Goal: Task Accomplishment & Management: Use online tool/utility

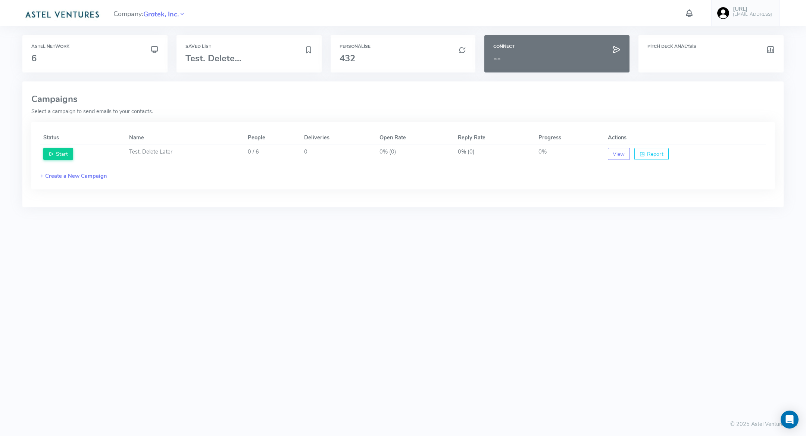
click at [93, 12] on img at bounding box center [61, 13] width 79 height 15
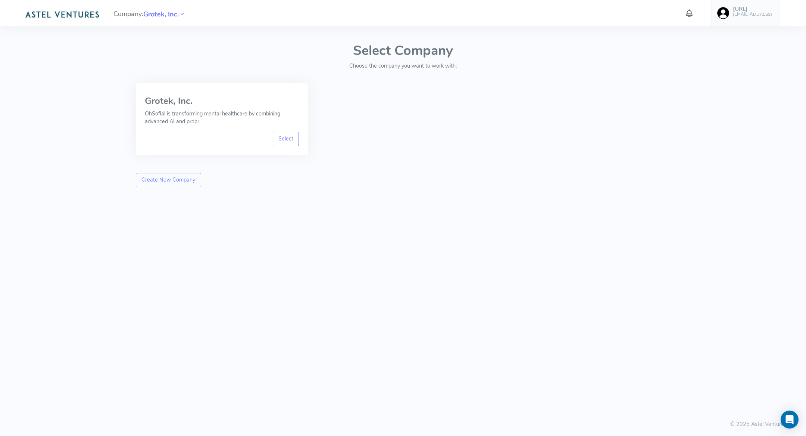
click at [740, 13] on link "[URL] [EMAIL_ADDRESS]" at bounding box center [746, 13] width 69 height 26
click at [713, 141] on span "Logout" at bounding box center [715, 138] width 17 height 7
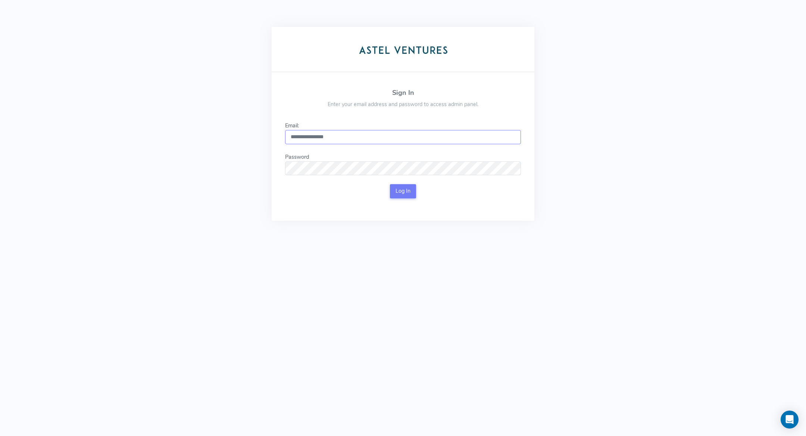
click at [430, 134] on input "**********" at bounding box center [403, 137] width 236 height 14
click at [394, 132] on input "**********" at bounding box center [403, 137] width 236 height 14
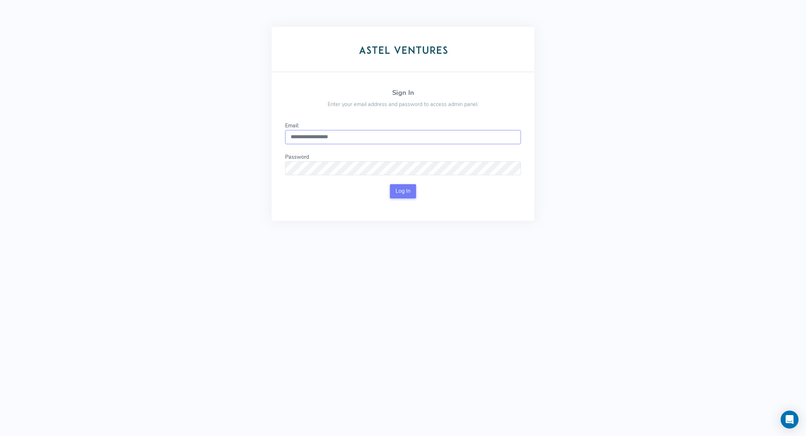
click at [394, 132] on input "**********" at bounding box center [403, 137] width 236 height 14
type input "**********"
click at [407, 190] on button "Log In" at bounding box center [403, 191] width 27 height 14
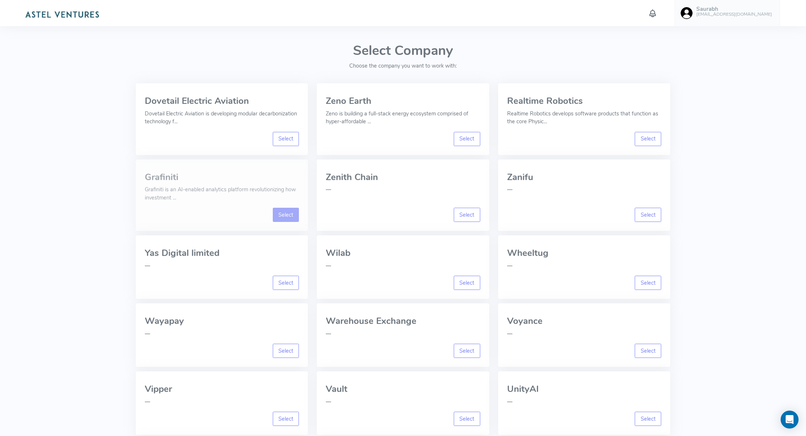
click at [288, 217] on link "Select" at bounding box center [286, 215] width 27 height 14
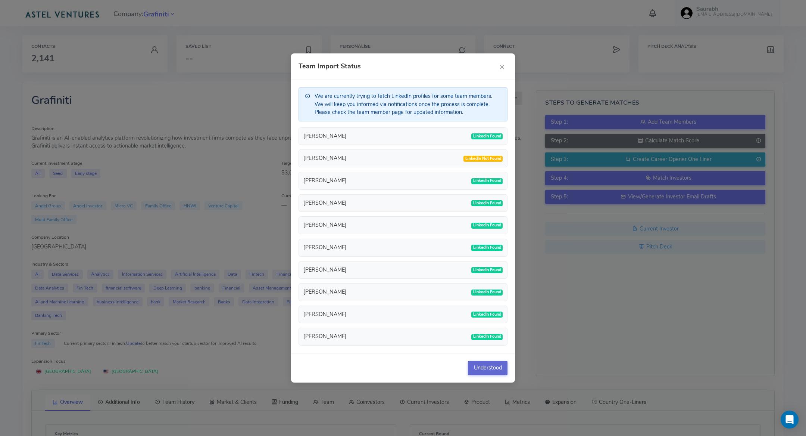
click at [487, 367] on button "Understood" at bounding box center [488, 368] width 40 height 14
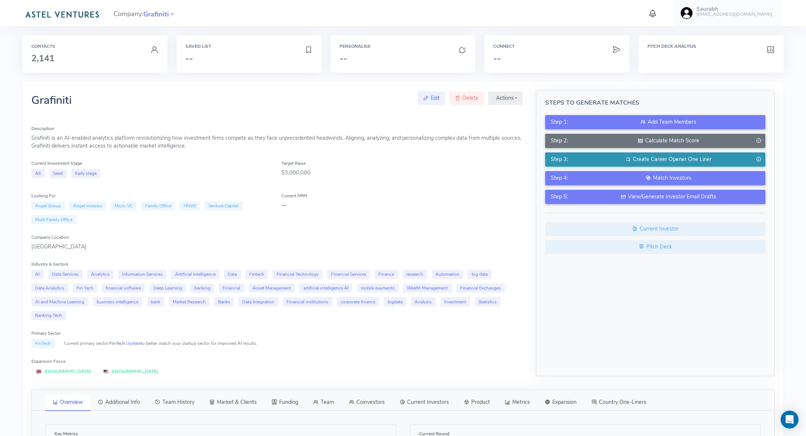
drag, startPoint x: 660, startPoint y: 137, endPoint x: 663, endPoint y: 152, distance: 15.5
click at [663, 148] on div "Step 1: Add Team Members Step 2: Calculate Match Score Step 3: Create Career Op…" at bounding box center [655, 184] width 220 height 139
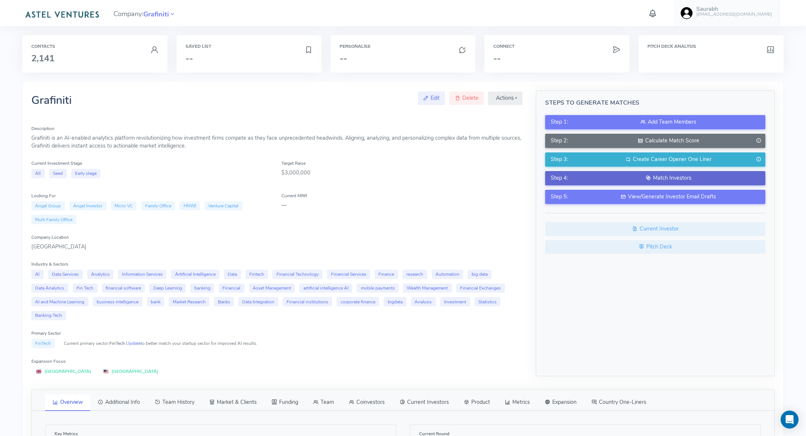
click at [665, 181] on div "Match Investors" at bounding box center [668, 178] width 183 height 8
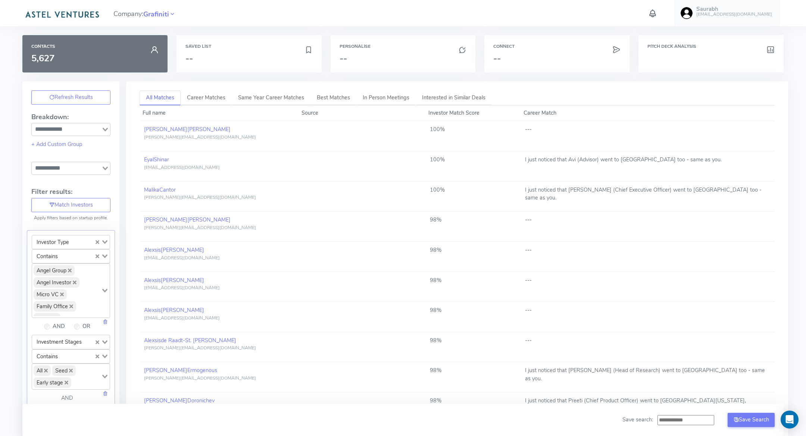
click at [100, 166] on input "Search for option" at bounding box center [66, 168] width 68 height 9
click at [100, 178] on li "Tier 1 (> 75%)" at bounding box center [71, 181] width 78 height 10
click at [469, 138] on button "Refresh Result" at bounding box center [457, 143] width 50 height 12
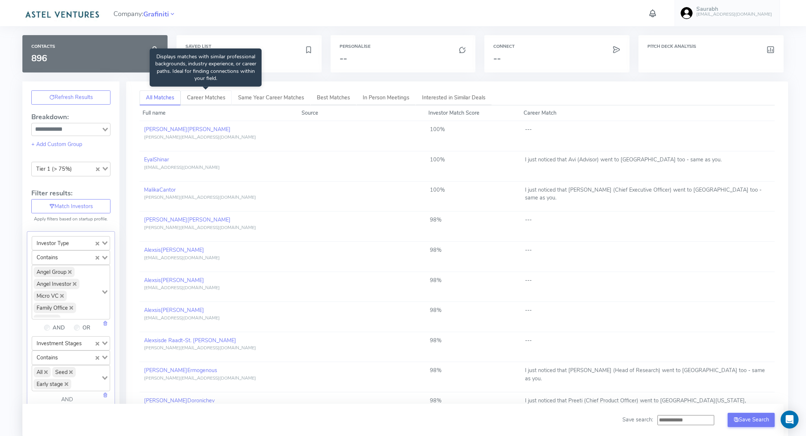
click at [195, 100] on link "Career Matches" at bounding box center [206, 97] width 51 height 15
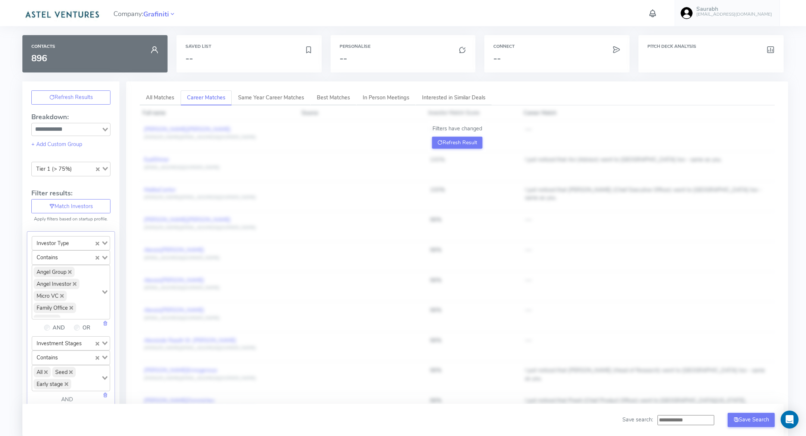
click at [97, 167] on icon "Clear Selected" at bounding box center [98, 169] width 4 height 4
click at [451, 144] on button "Refresh Result" at bounding box center [457, 143] width 50 height 12
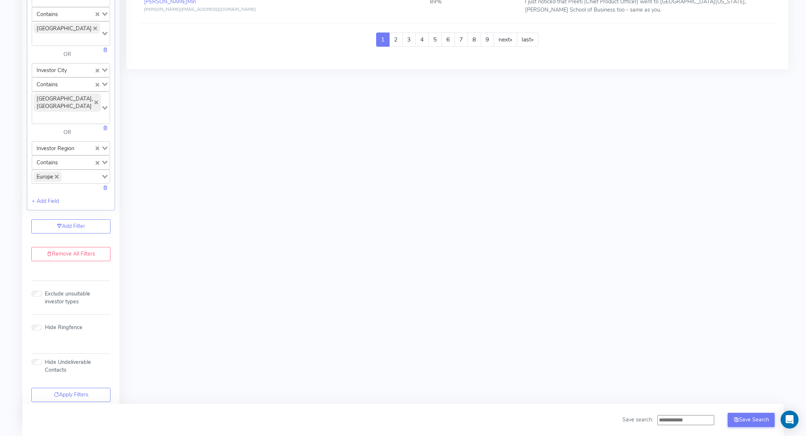
scroll to position [774, 0]
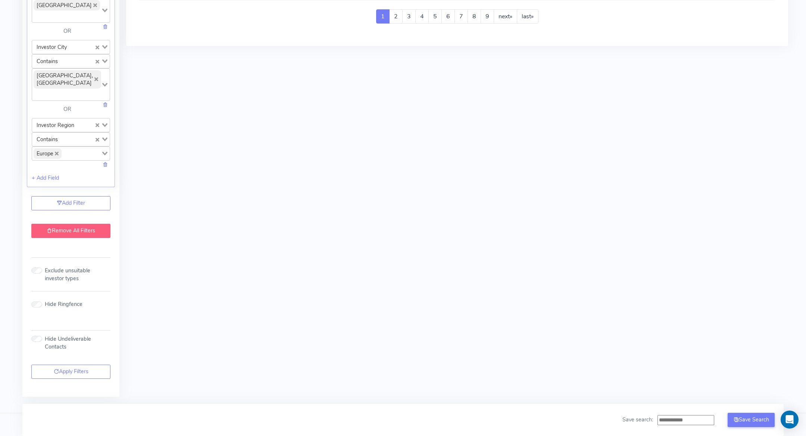
click at [94, 230] on link "Remove All Filters" at bounding box center [70, 231] width 79 height 14
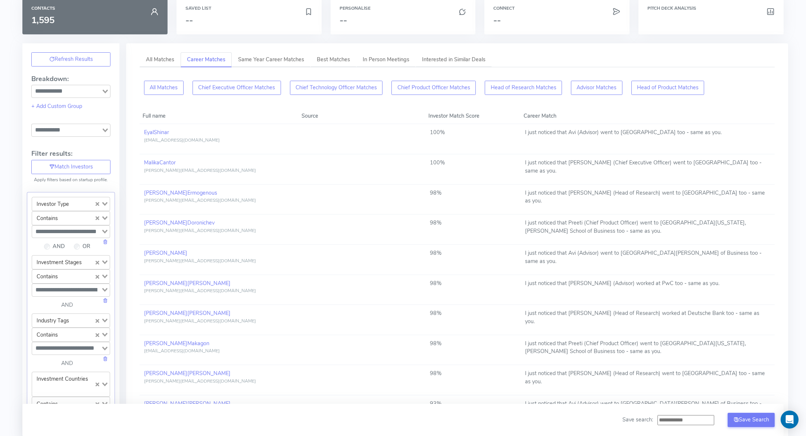
scroll to position [0, 0]
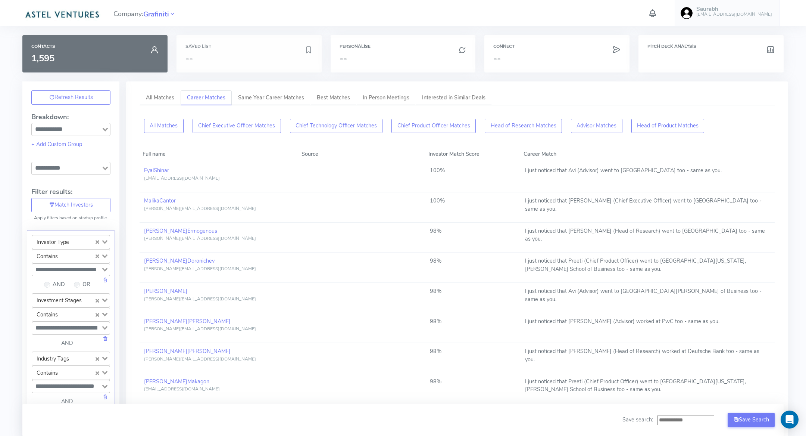
click at [230, 66] on div "Saved List --" at bounding box center [249, 53] width 145 height 37
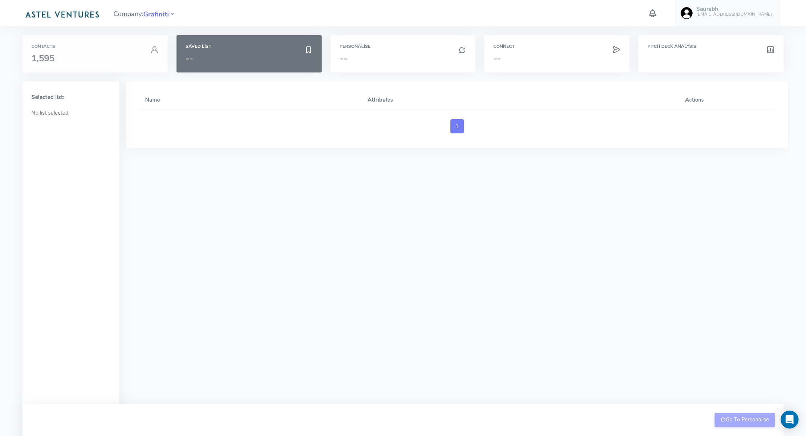
click at [81, 52] on div "Contacts 1,595" at bounding box center [94, 53] width 127 height 19
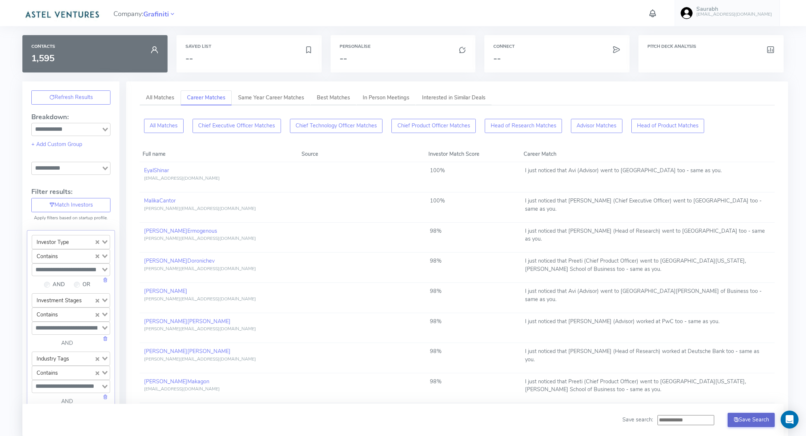
click at [749, 419] on button "Save Search" at bounding box center [751, 420] width 47 height 14
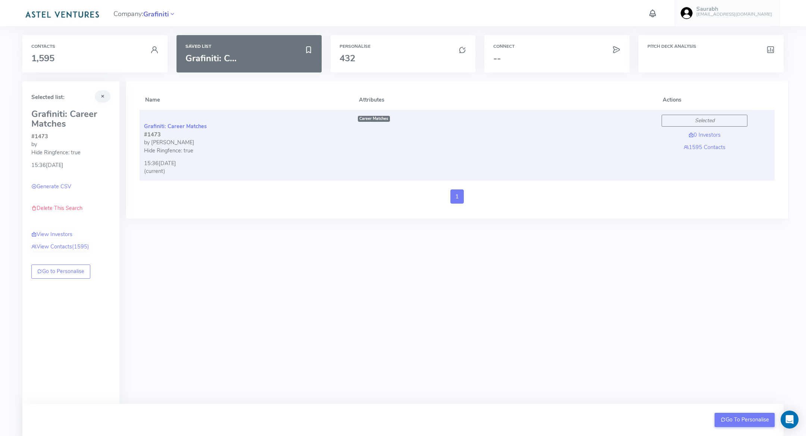
click at [152, 16] on span "Grafiniti" at bounding box center [156, 14] width 26 height 10
click at [87, 59] on h3 "1,595" at bounding box center [94, 58] width 127 height 10
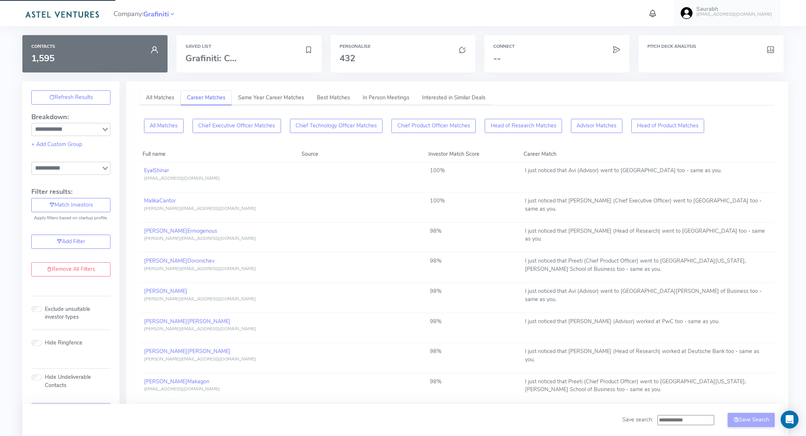
click at [154, 93] on link "All Matches" at bounding box center [160, 97] width 41 height 15
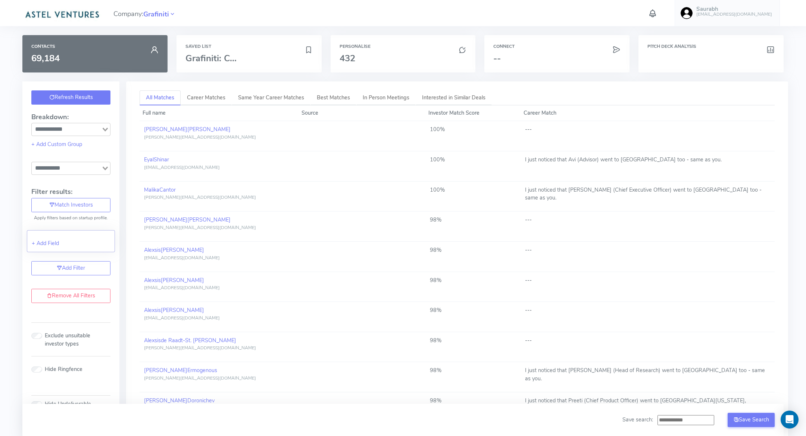
click at [94, 100] on button "Refresh Results" at bounding box center [70, 97] width 79 height 14
click at [79, 202] on button "Match Investors" at bounding box center [70, 205] width 79 height 14
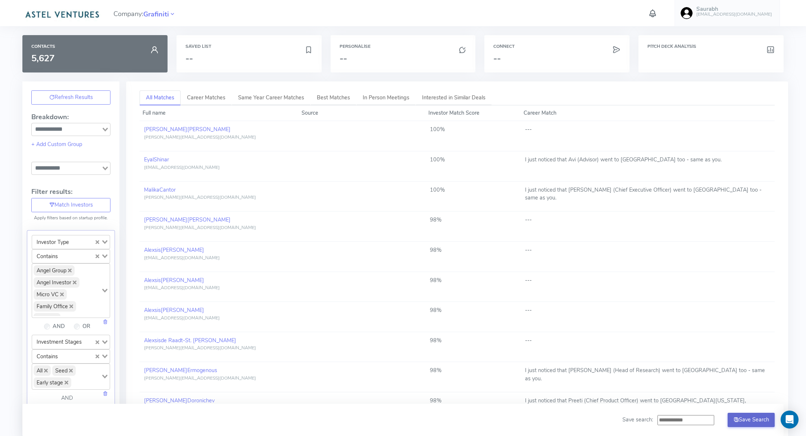
click at [747, 421] on button "Save Search" at bounding box center [751, 420] width 47 height 14
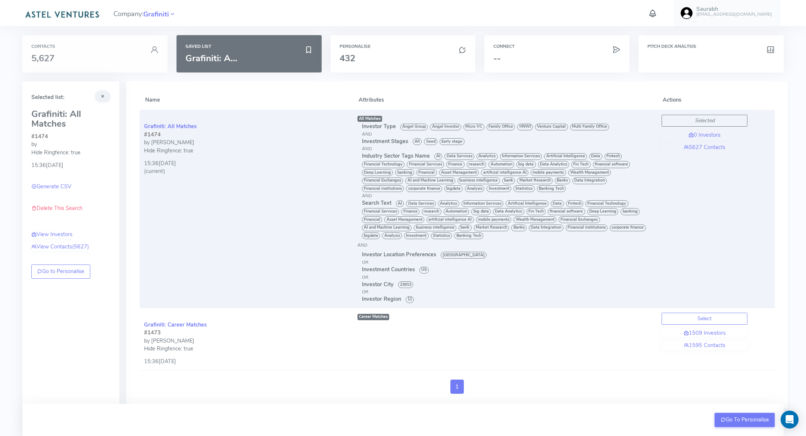
click at [88, 52] on div "Contacts 5,627" at bounding box center [94, 53] width 127 height 19
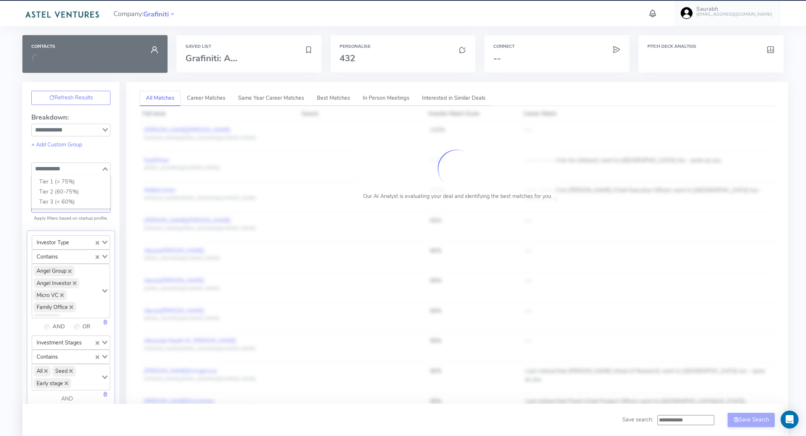
click at [75, 166] on input "Search for option" at bounding box center [66, 168] width 68 height 9
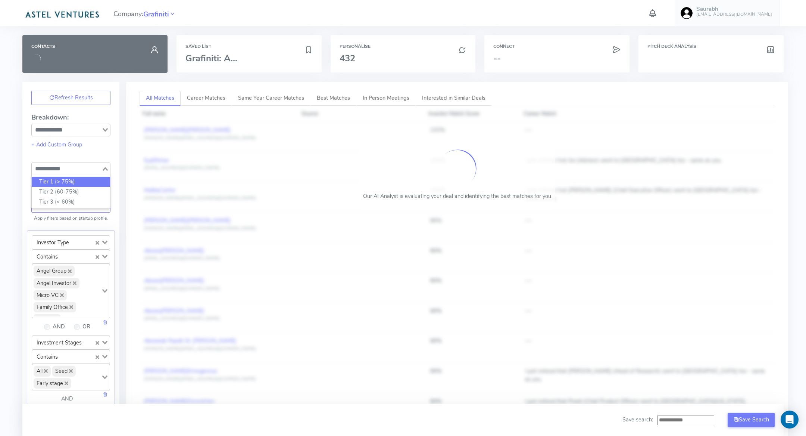
click at [69, 179] on li "Tier 1 (> 75%)" at bounding box center [71, 182] width 78 height 10
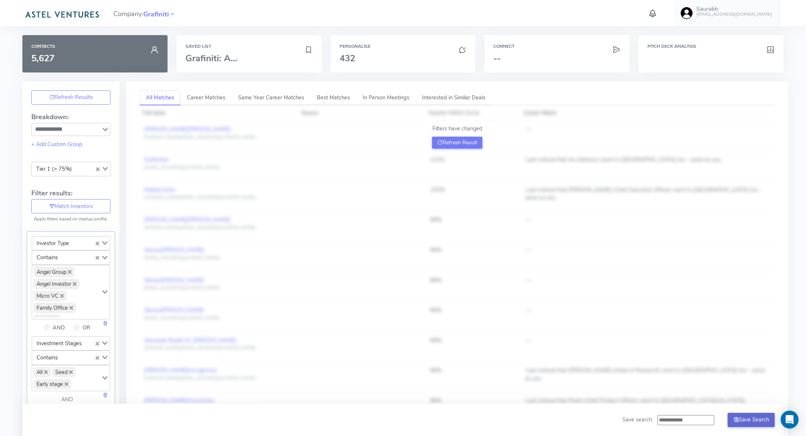
drag, startPoint x: 676, startPoint y: 419, endPoint x: 767, endPoint y: 420, distance: 90.4
click at [767, 420] on div "Save search: Save Search" at bounding box center [699, 420] width 152 height 14
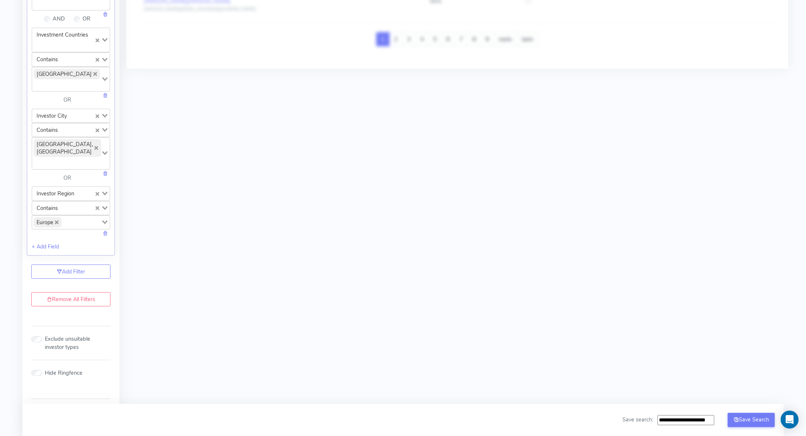
scroll to position [775, 0]
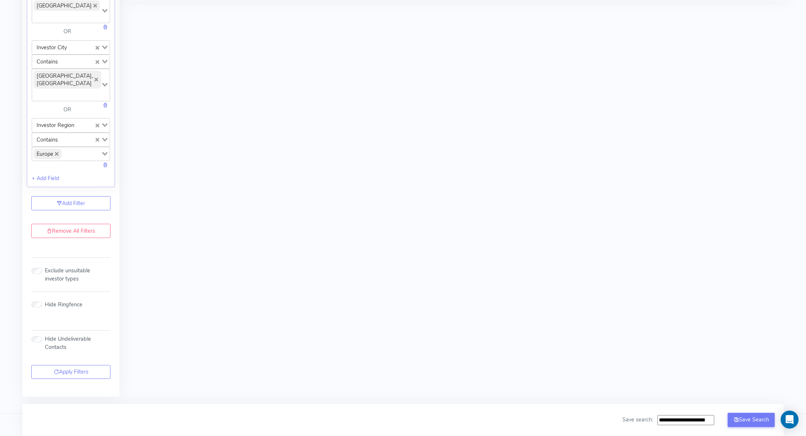
click at [57, 153] on icon "Deselect Europe" at bounding box center [57, 154] width 4 height 4
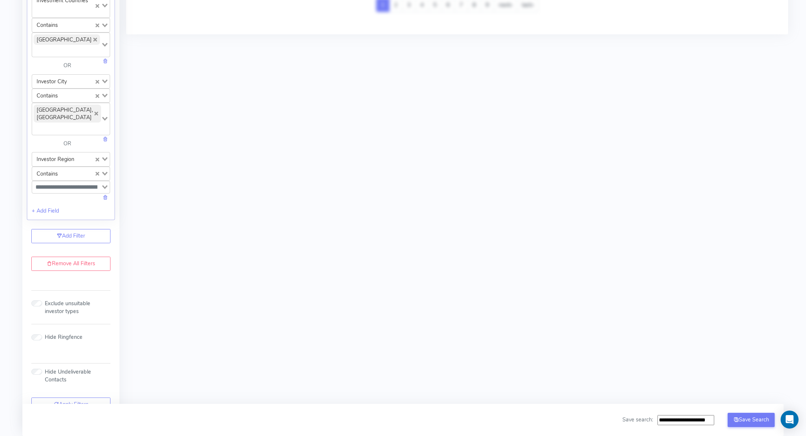
scroll to position [733, 0]
click at [105, 144] on link at bounding box center [105, 139] width 5 height 7
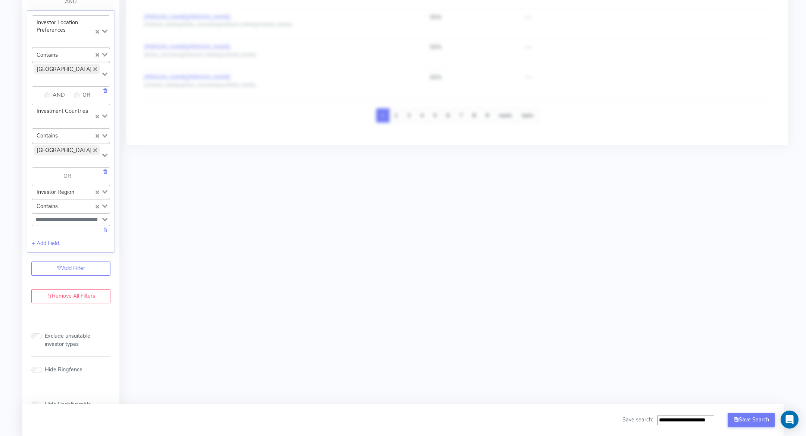
scroll to position [619, 0]
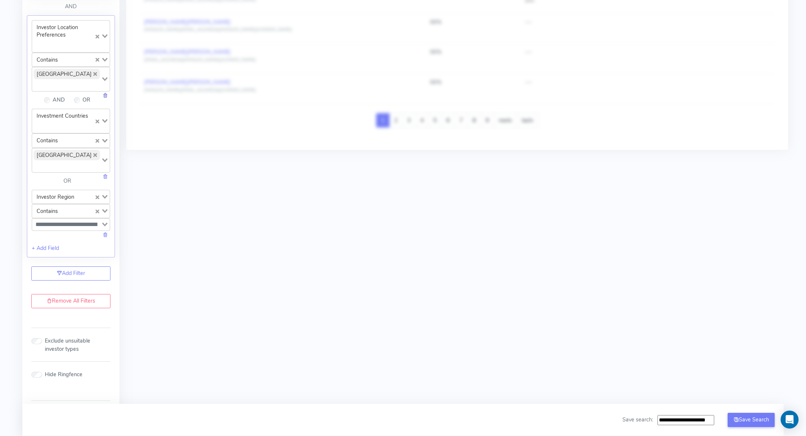
click at [103, 98] on link at bounding box center [105, 94] width 5 height 7
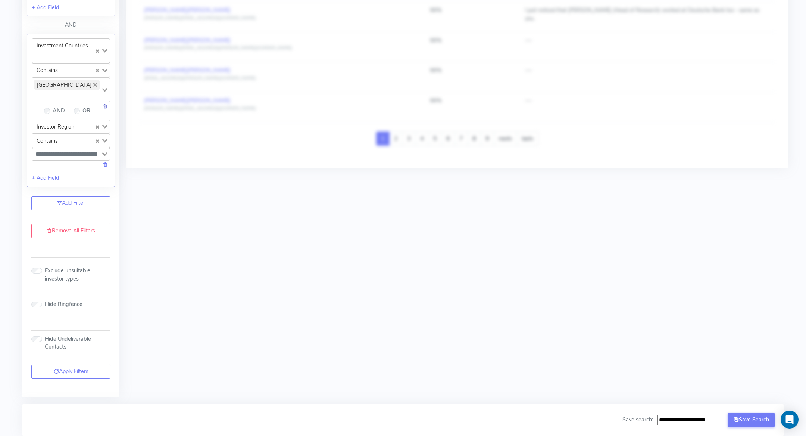
click at [104, 107] on link at bounding box center [105, 105] width 5 height 7
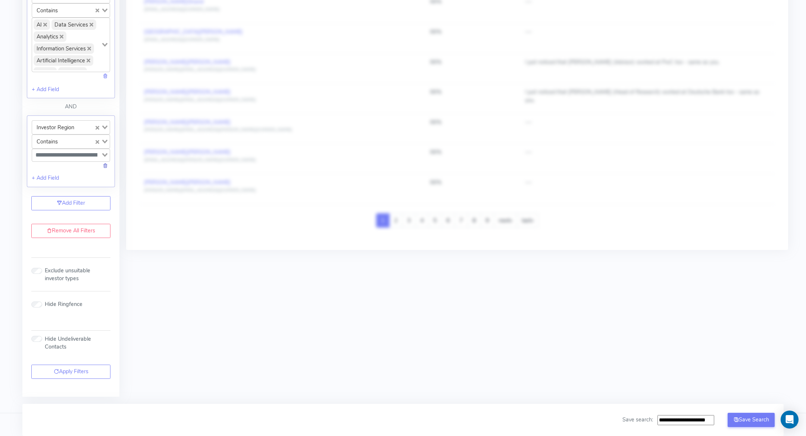
scroll to position [513, 0]
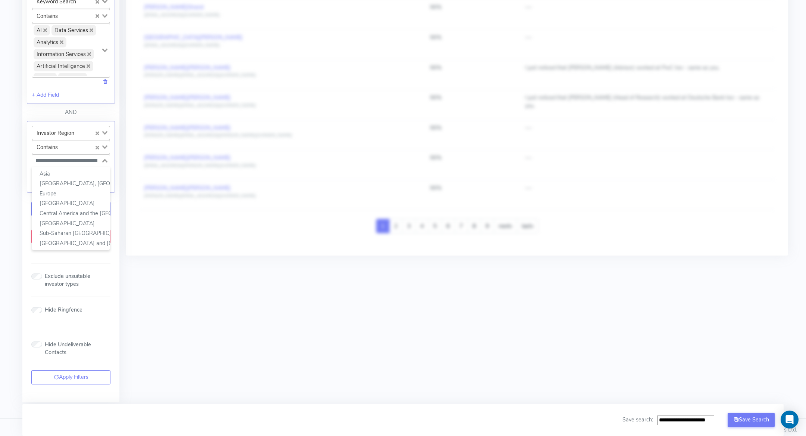
click at [60, 156] on input "Search for option" at bounding box center [67, 160] width 68 height 9
click at [65, 200] on li "[GEOGRAPHIC_DATA]" at bounding box center [71, 203] width 78 height 10
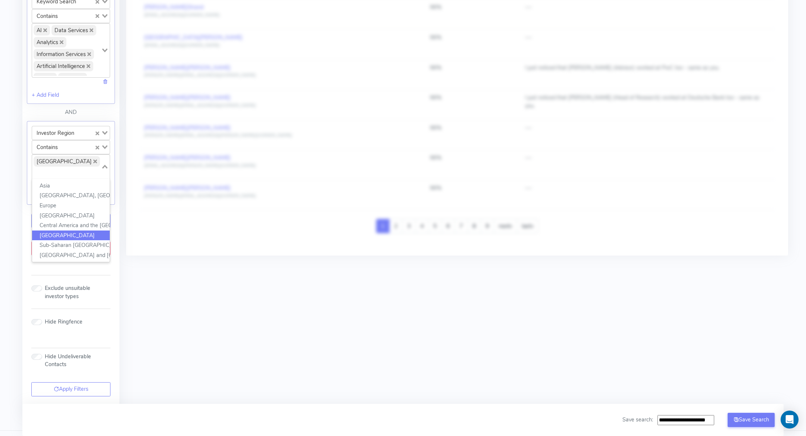
click at [695, 420] on input "**********" at bounding box center [686, 420] width 57 height 10
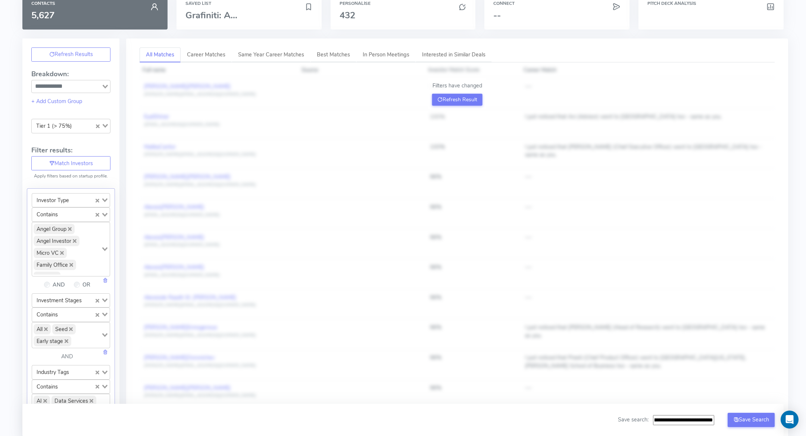
scroll to position [0, 0]
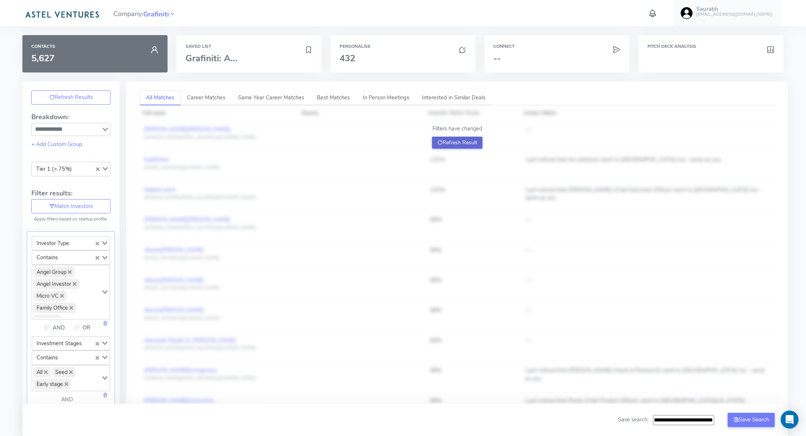
type input "**********"
click at [439, 139] on icon at bounding box center [440, 142] width 5 height 7
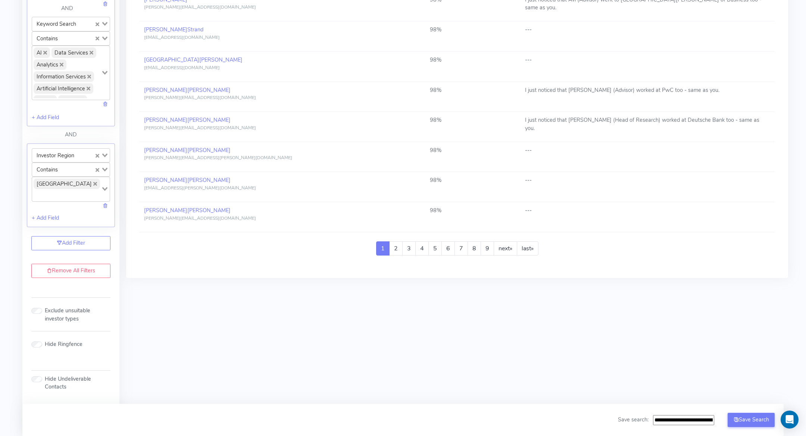
scroll to position [515, 0]
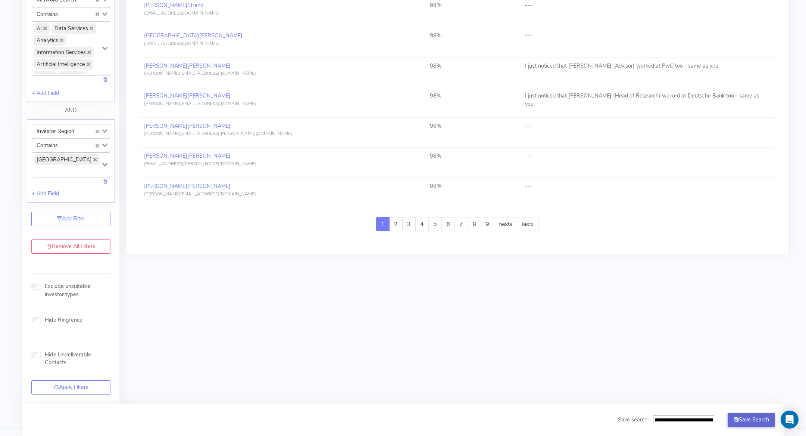
click at [741, 417] on button "Save Search" at bounding box center [751, 420] width 47 height 14
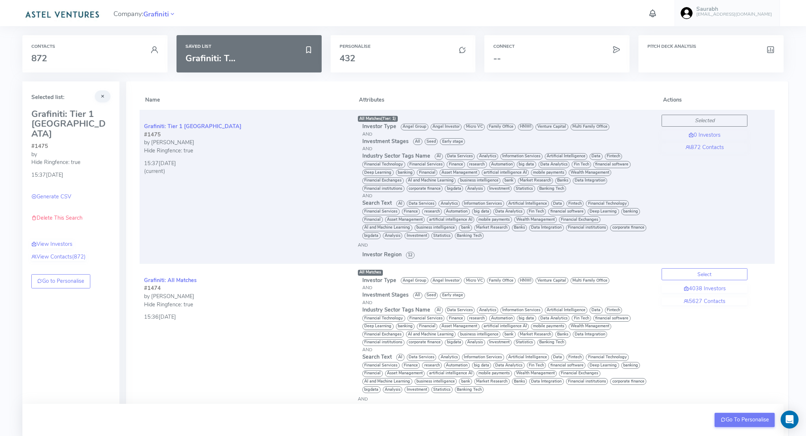
click at [714, 141] on div "Selected 0 Investors 872 Contacts" at bounding box center [705, 133] width 86 height 37
click at [713, 147] on link "872 Contacts" at bounding box center [705, 147] width 86 height 8
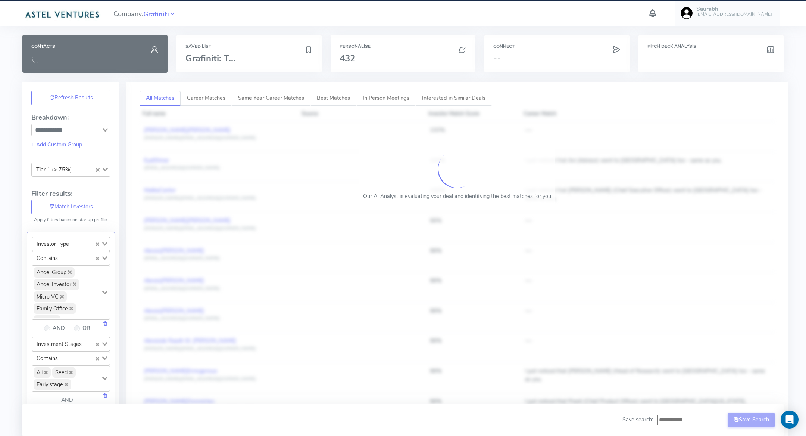
click at [61, 136] on div "Breakdown: Loading... + Add Custom Group Tier 1 (> 75%) Loading..." at bounding box center [70, 145] width 79 height 63
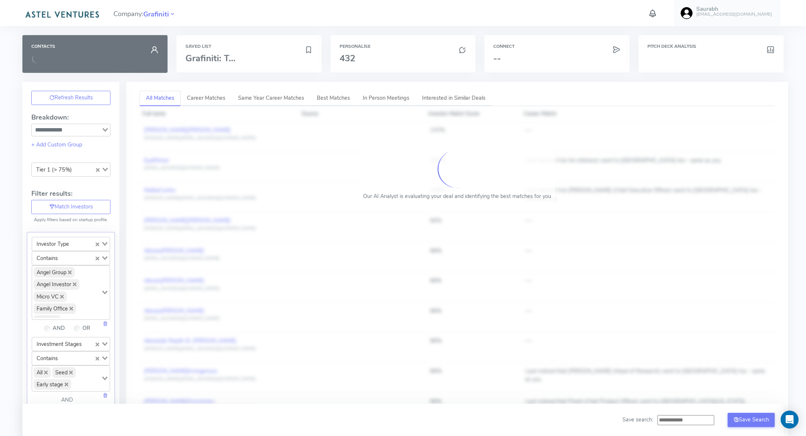
click at [113, 149] on div "Refresh Results Breakdown: Loading... + Add Custom Group Tier 1 (> 75%) Loading…" at bounding box center [70, 152] width 97 height 141
click at [73, 173] on div "Tier 1 (> 75%) Loading..." at bounding box center [70, 168] width 79 height 13
click at [85, 178] on li "Tier 1 (> 75%)" at bounding box center [71, 181] width 78 height 10
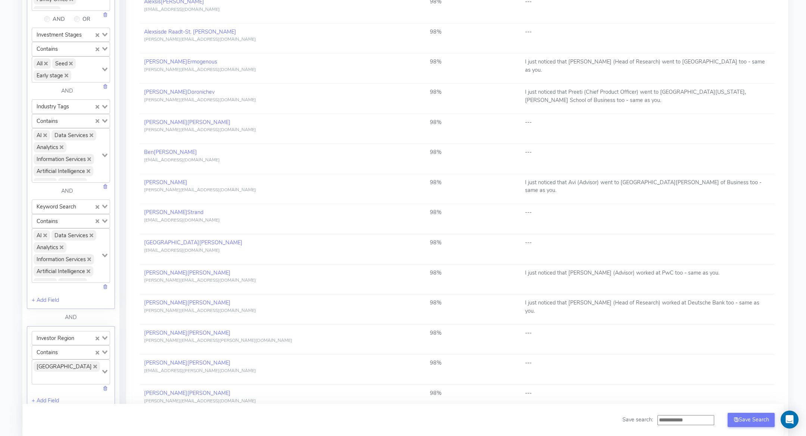
scroll to position [515, 0]
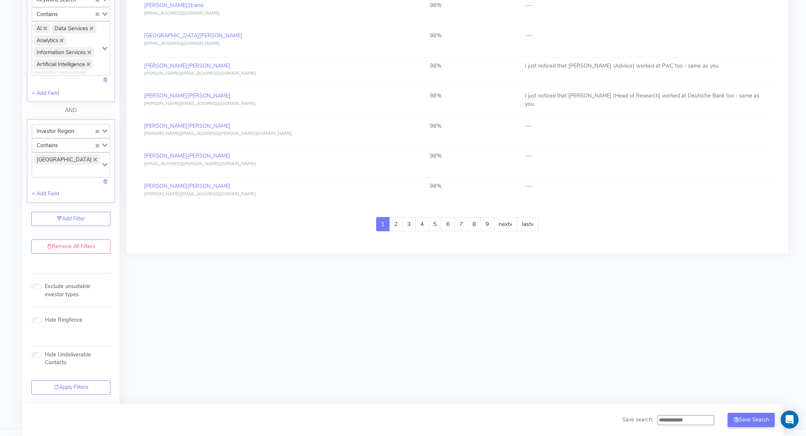
click at [93, 158] on icon "Deselect North America" at bounding box center [95, 160] width 4 height 4
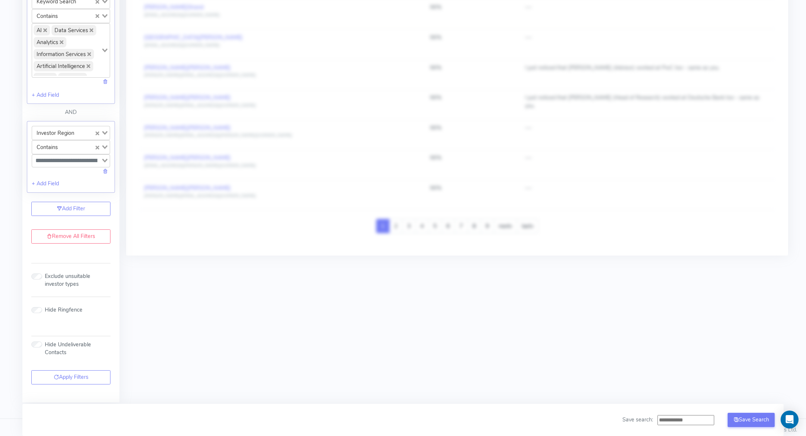
click at [74, 156] on input "Search for option" at bounding box center [67, 160] width 68 height 9
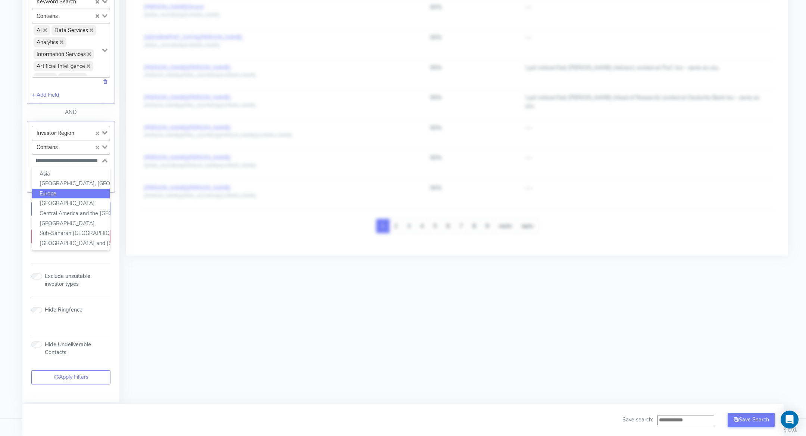
click at [68, 189] on li "Europe" at bounding box center [71, 194] width 78 height 10
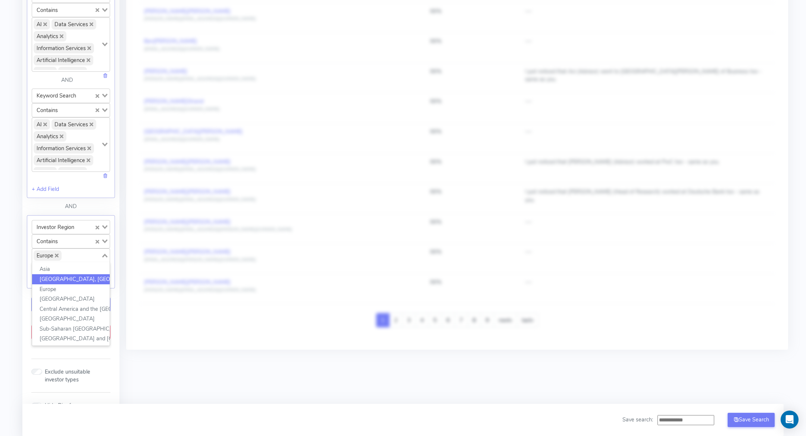
scroll to position [0, 0]
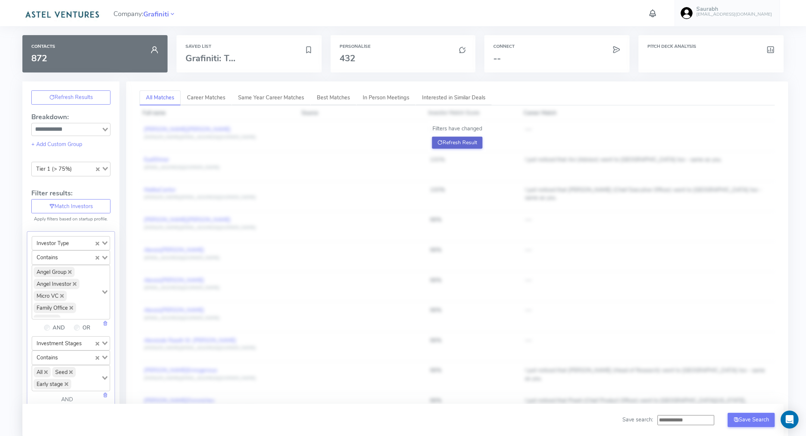
click at [455, 144] on button "Refresh Result" at bounding box center [457, 143] width 50 height 12
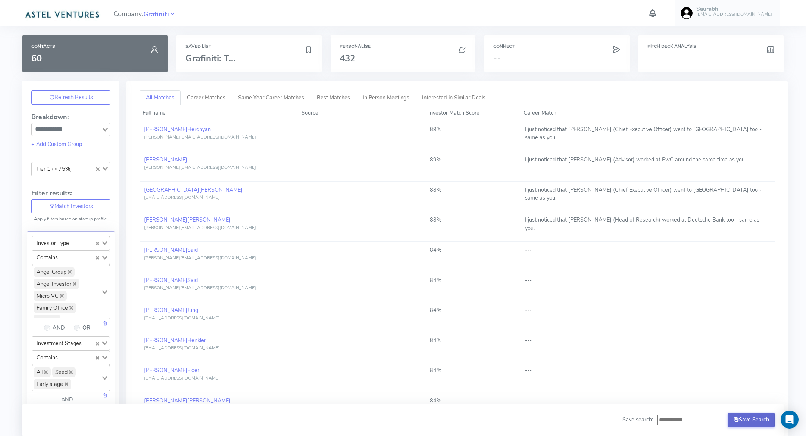
drag, startPoint x: 676, startPoint y: 419, endPoint x: 737, endPoint y: 419, distance: 60.5
click at [737, 419] on div "Save search: Save Search" at bounding box center [699, 420] width 152 height 14
type input "**********"
click at [757, 417] on button "Save Search" at bounding box center [751, 420] width 47 height 14
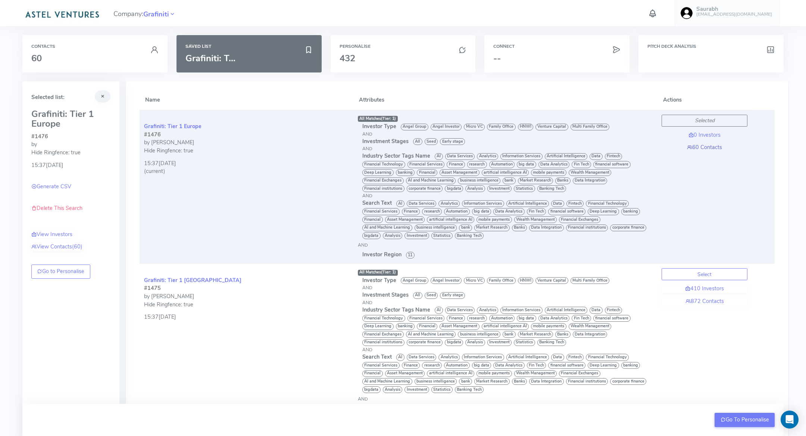
click at [714, 147] on link "60 Contacts" at bounding box center [705, 147] width 86 height 8
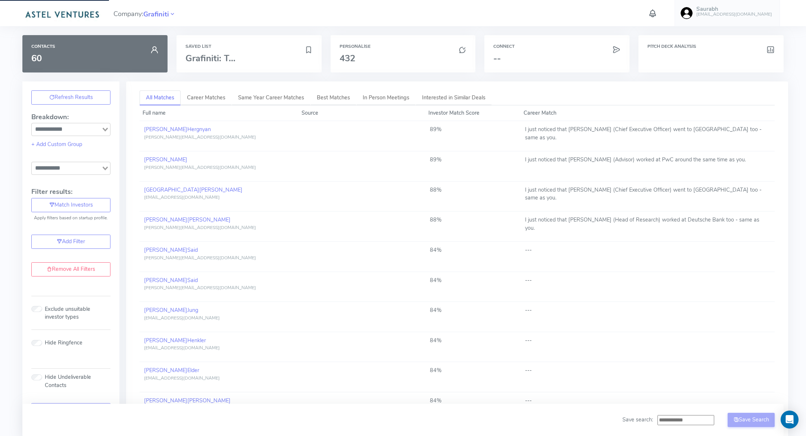
click at [98, 165] on input "Search for option" at bounding box center [66, 168] width 68 height 9
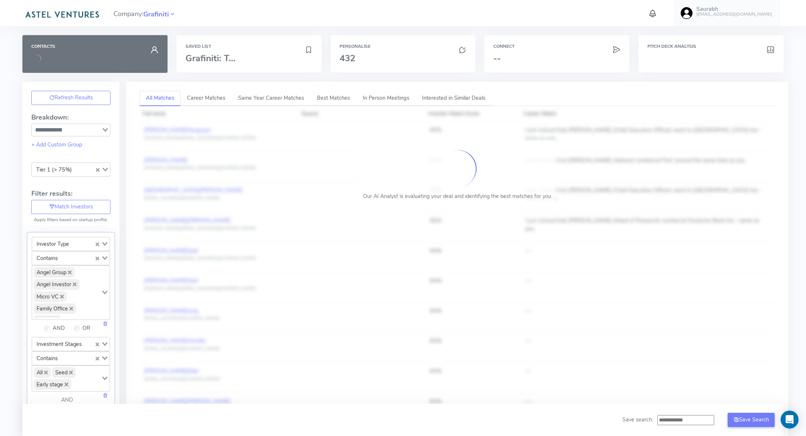
click at [107, 155] on div "Breakdown: Loading... + Add Custom Group Tier 1 (> 75%) Loading... Tier 1 (> 75…" at bounding box center [70, 145] width 79 height 63
click at [96, 167] on icon "Clear Selected" at bounding box center [98, 169] width 4 height 4
click at [470, 140] on button "Refresh Result" at bounding box center [457, 143] width 50 height 12
drag, startPoint x: 677, startPoint y: 418, endPoint x: 765, endPoint y: 420, distance: 88.5
click at [765, 420] on div "Save search: Save Search" at bounding box center [699, 420] width 152 height 14
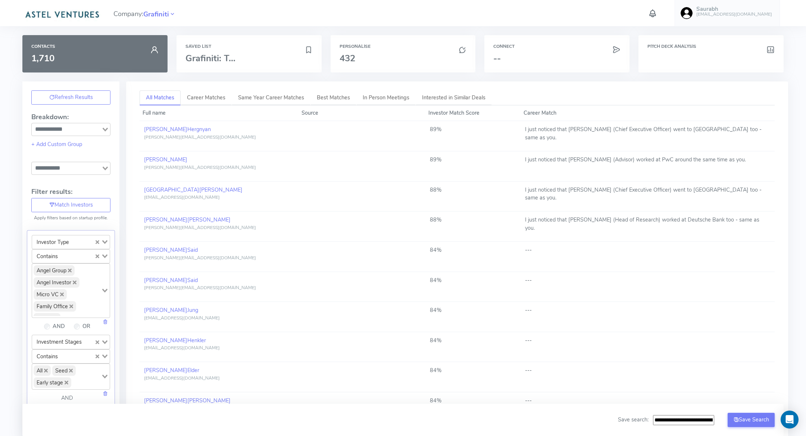
click at [57, 175] on div "Refresh Results Breakdown: Loading... + Add Custom Group Loading... Filter resu…" at bounding box center [70, 151] width 97 height 140
click at [58, 171] on input "Search for option" at bounding box center [66, 168] width 68 height 9
click at [58, 187] on li "Tier 2 (60-75%)" at bounding box center [71, 191] width 78 height 10
drag, startPoint x: 689, startPoint y: 419, endPoint x: 695, endPoint y: 418, distance: 5.7
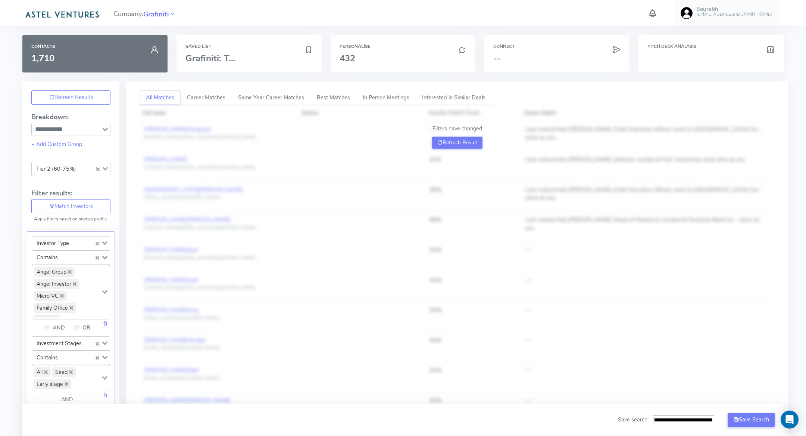
click at [695, 418] on input "**********" at bounding box center [683, 420] width 61 height 10
type input "**********"
click at [445, 138] on button "Refresh Result" at bounding box center [457, 143] width 50 height 12
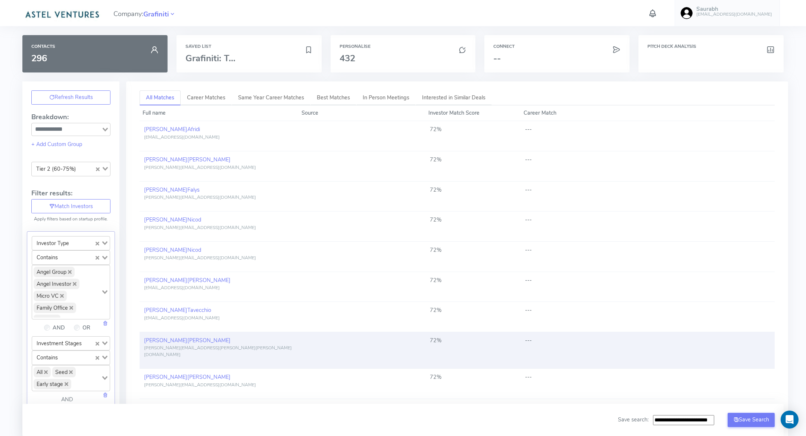
drag, startPoint x: 743, startPoint y: 421, endPoint x: 687, endPoint y: 338, distance: 100.3
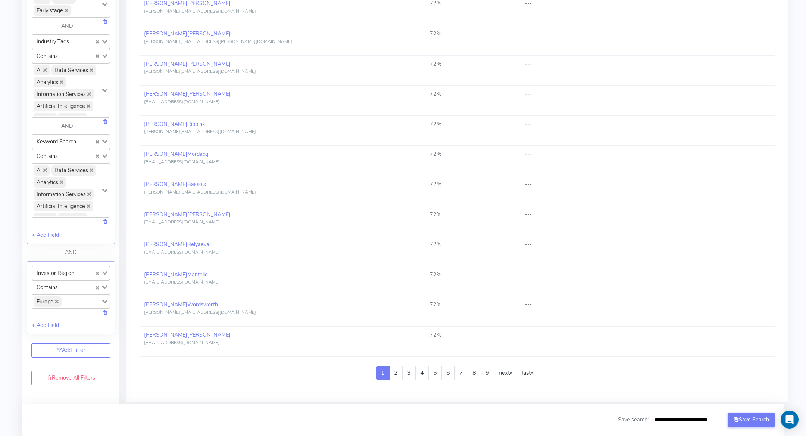
scroll to position [515, 0]
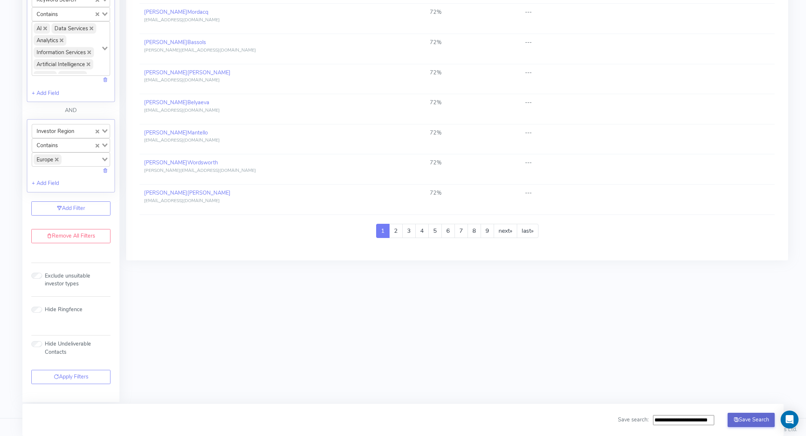
click at [752, 420] on button "Save Search" at bounding box center [751, 420] width 47 height 14
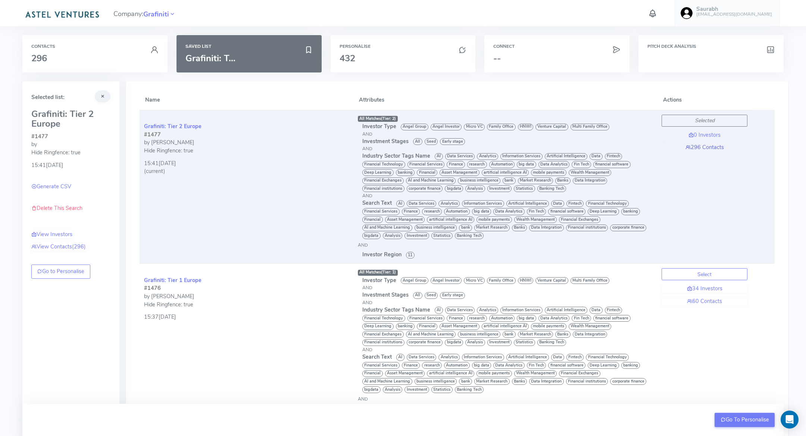
click at [709, 144] on link "296 Contacts" at bounding box center [705, 147] width 86 height 8
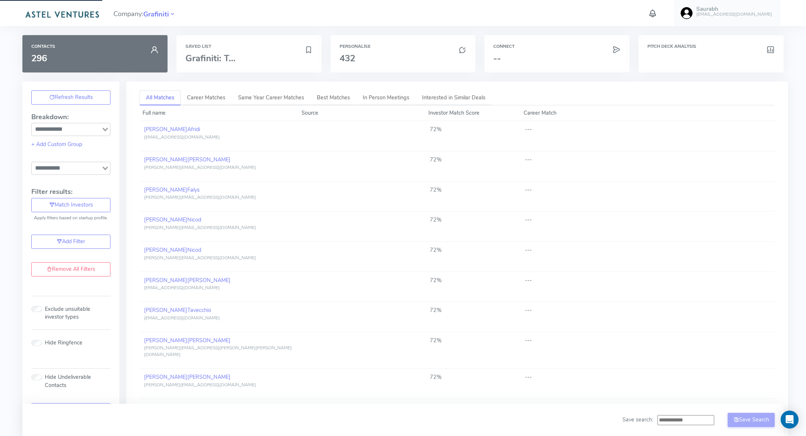
click at [75, 164] on input "Search for option" at bounding box center [66, 168] width 68 height 9
drag, startPoint x: 73, startPoint y: 193, endPoint x: 73, endPoint y: 198, distance: 4.9
click at [73, 198] on ul "Tier 1 (> 75%) Tier 2 (60-75%) Tier 3 (< 60%)" at bounding box center [70, 191] width 79 height 34
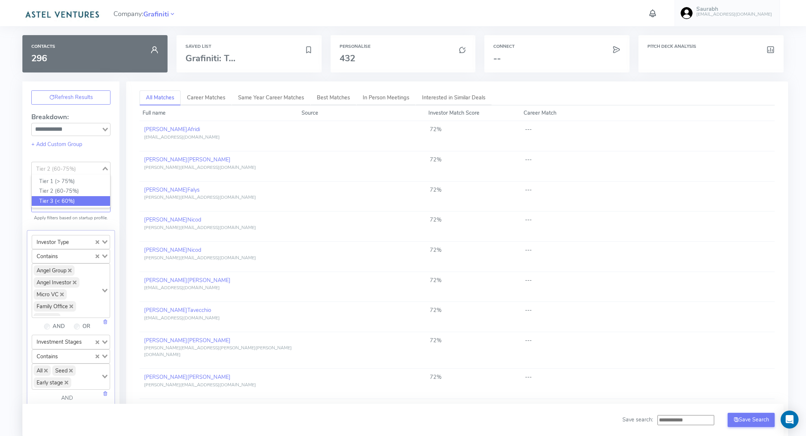
click at [65, 197] on li "Tier 3 (< 60%)" at bounding box center [71, 201] width 78 height 10
click at [474, 142] on button "Refresh Result" at bounding box center [457, 143] width 50 height 12
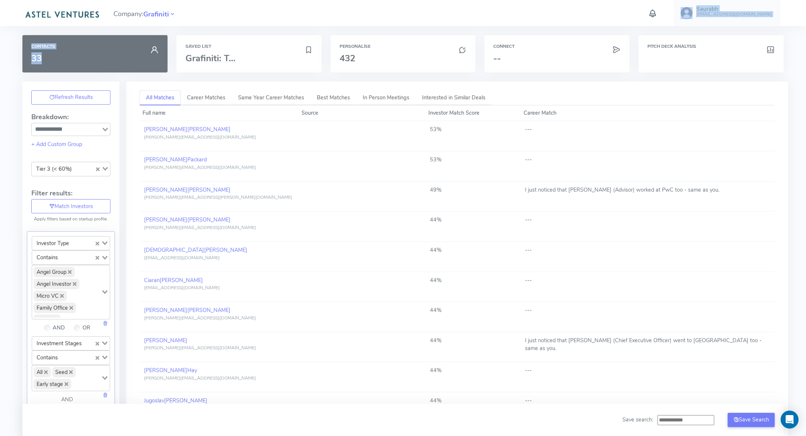
drag, startPoint x: 124, startPoint y: 78, endPoint x: 227, endPoint y: 20, distance: 117.3
click at [218, 25] on div "Company: Grafiniti Saurabh [EMAIL_ADDRESS][DOMAIN_NAME] Account Upload data Ema…" at bounding box center [403, 13] width 766 height 26
click at [204, 96] on link "Career Matches" at bounding box center [206, 97] width 51 height 15
click at [438, 141] on icon at bounding box center [440, 142] width 5 height 7
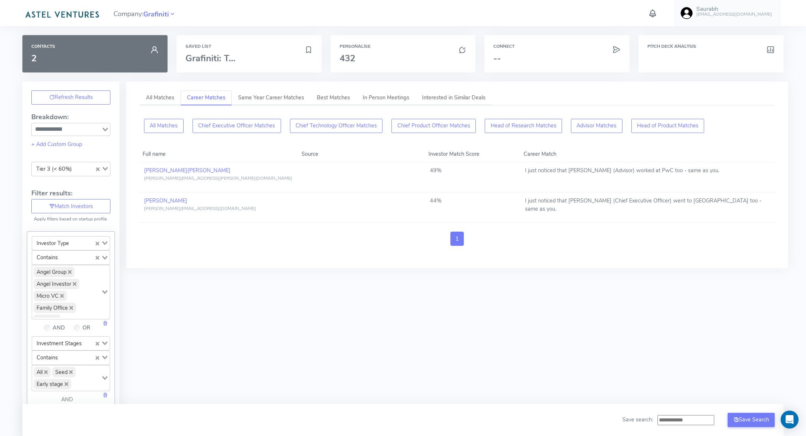
click at [98, 166] on button "Clear Selected" at bounding box center [98, 169] width 4 height 8
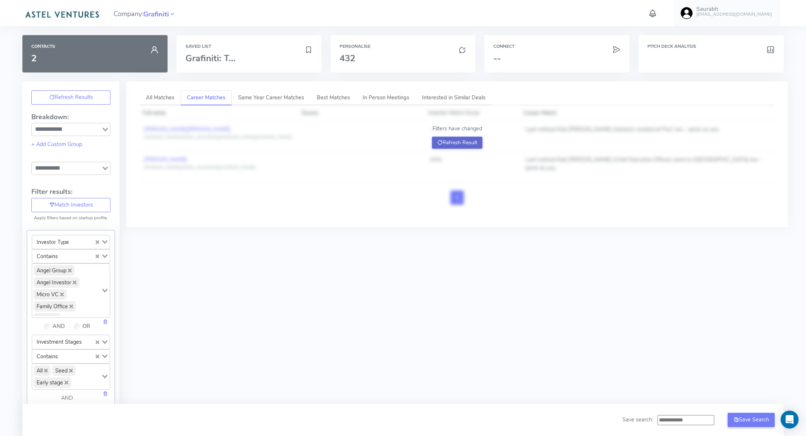
click at [443, 144] on button "Refresh Result" at bounding box center [457, 143] width 50 height 12
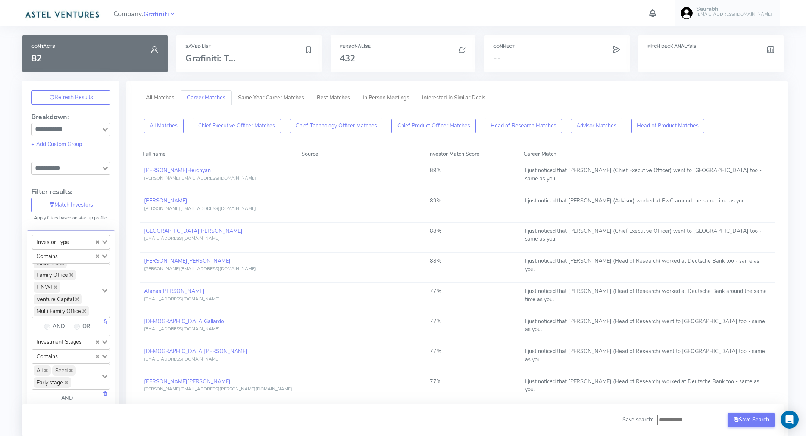
scroll to position [513, 0]
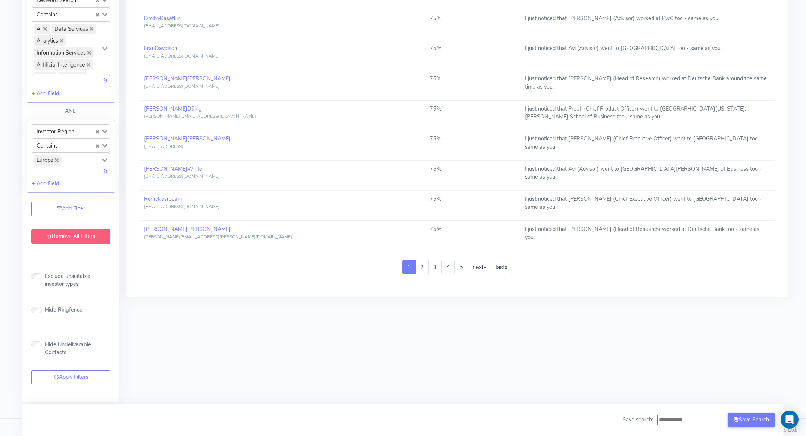
click at [102, 233] on link "Remove All Filters" at bounding box center [70, 236] width 79 height 14
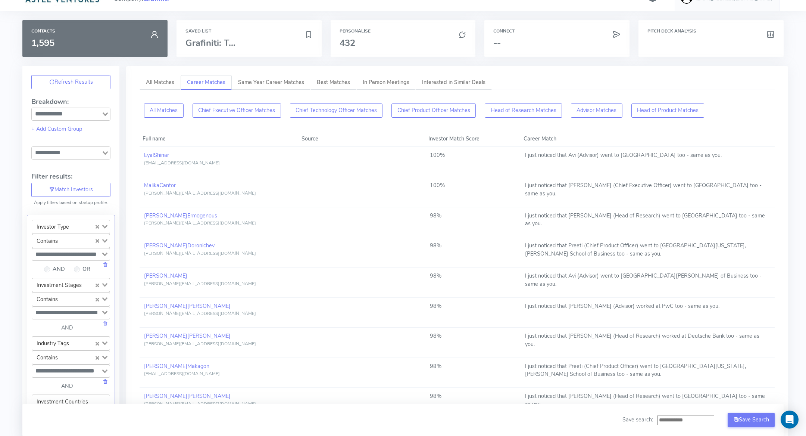
scroll to position [0, 0]
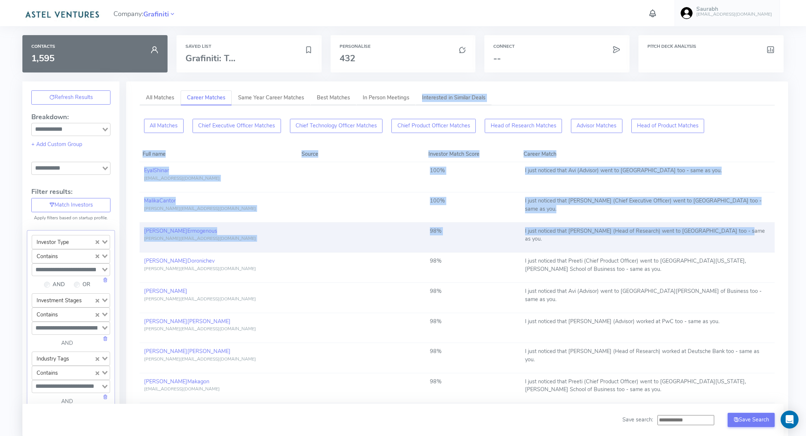
drag, startPoint x: 523, startPoint y: 91, endPoint x: 628, endPoint y: 250, distance: 189.9
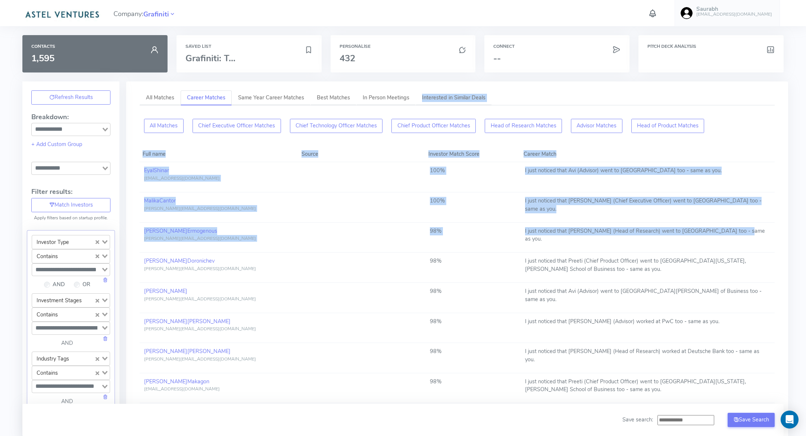
click at [674, 92] on ul "All Matches Career Matches Same Year Career Matches Best Matches In Person Meet…" at bounding box center [457, 97] width 635 height 15
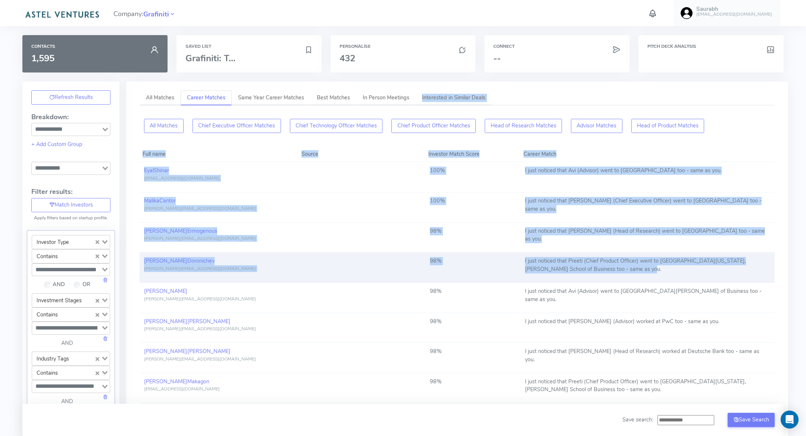
drag, startPoint x: 674, startPoint y: 92, endPoint x: 701, endPoint y: 271, distance: 181.5
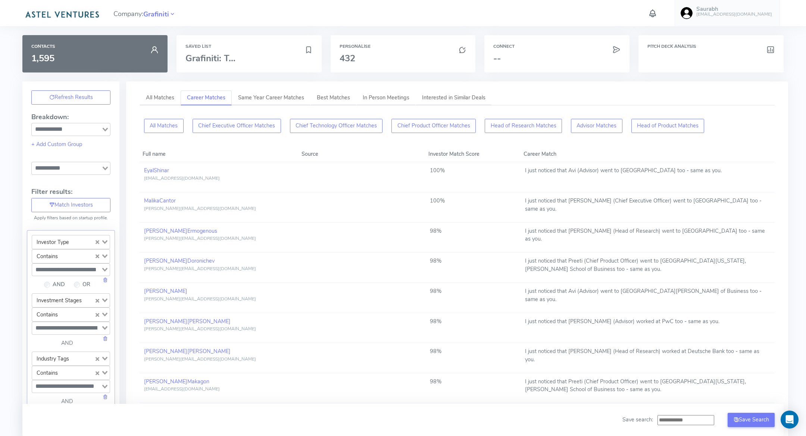
click at [730, 95] on ul "All Matches Career Matches Same Year Career Matches Best Matches In Person Meet…" at bounding box center [457, 97] width 635 height 15
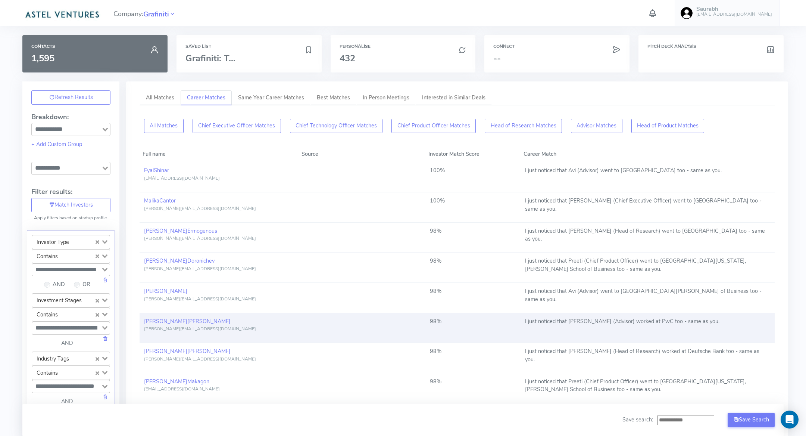
drag, startPoint x: 730, startPoint y: 95, endPoint x: 734, endPoint y: 325, distance: 230.0
click at [734, 325] on td "I just noticed that [PERSON_NAME] (Advisor) worked at PwC too - same as you." at bounding box center [648, 328] width 254 height 30
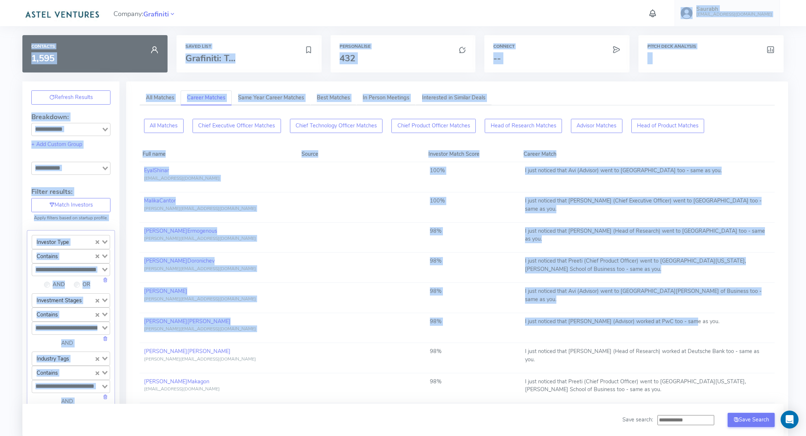
drag, startPoint x: 734, startPoint y: 325, endPoint x: 446, endPoint y: 13, distance: 424.0
click at [446, 13] on div "Company: Grafiniti Saurabh [EMAIL_ADDRESS][DOMAIN_NAME] Account Upload data Ema…" at bounding box center [403, 432] width 806 height 864
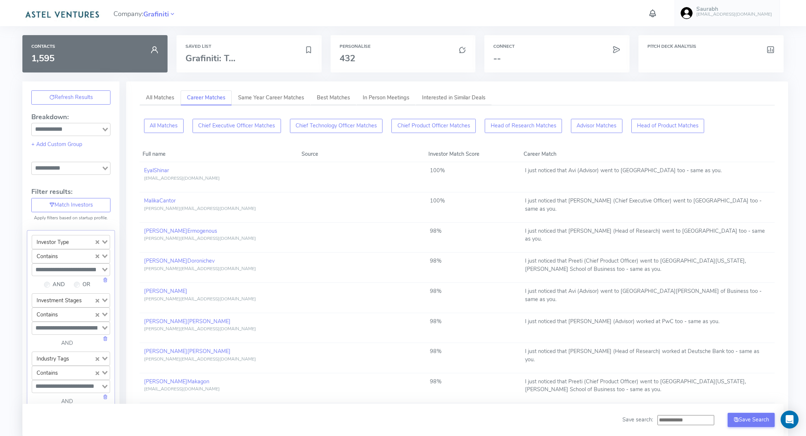
click at [8, 39] on div "Company: Grafiniti Saurabh [EMAIL_ADDRESS][DOMAIN_NAME] Account Upload data Ema…" at bounding box center [403, 432] width 806 height 864
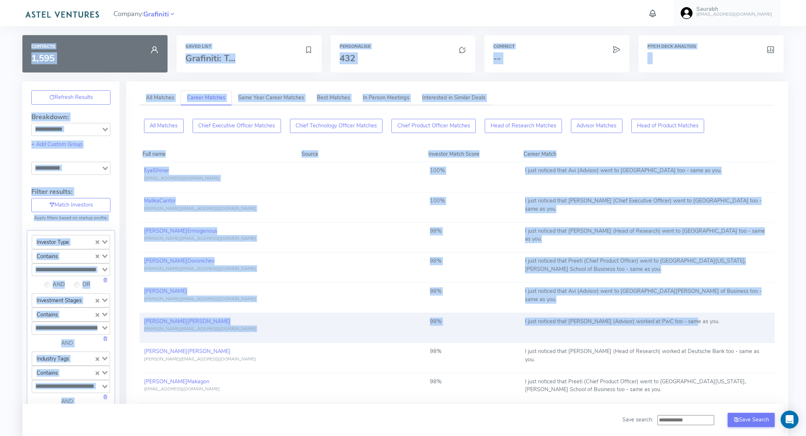
drag, startPoint x: 8, startPoint y: 39, endPoint x: 720, endPoint y: 324, distance: 767.2
click at [720, 323] on div "Company: Grafiniti Saurabh [EMAIL_ADDRESS][DOMAIN_NAME] Account Upload data Ema…" at bounding box center [403, 432] width 806 height 864
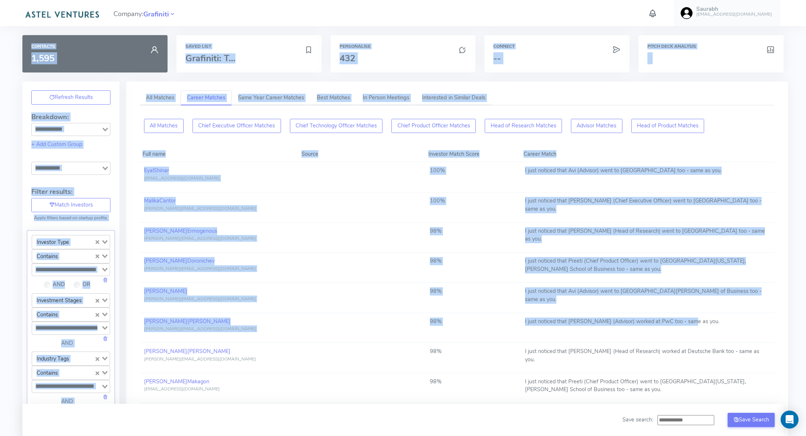
click at [762, 96] on ul "All Matches Career Matches Same Year Career Matches Best Matches In Person Meet…" at bounding box center [457, 97] width 635 height 15
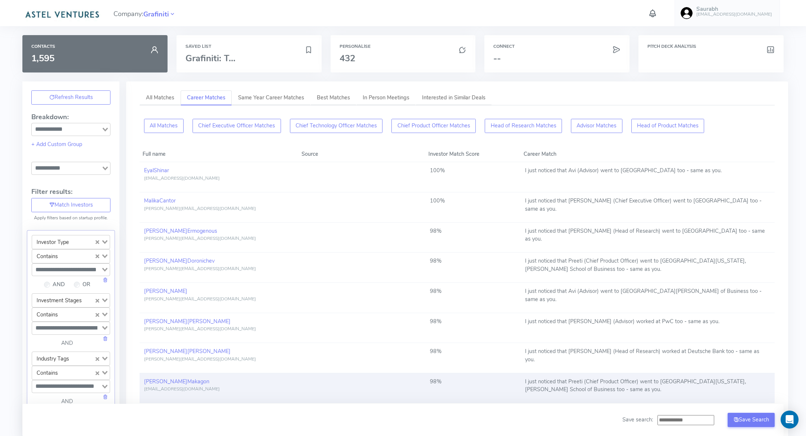
drag, startPoint x: 762, startPoint y: 96, endPoint x: 696, endPoint y: 391, distance: 301.9
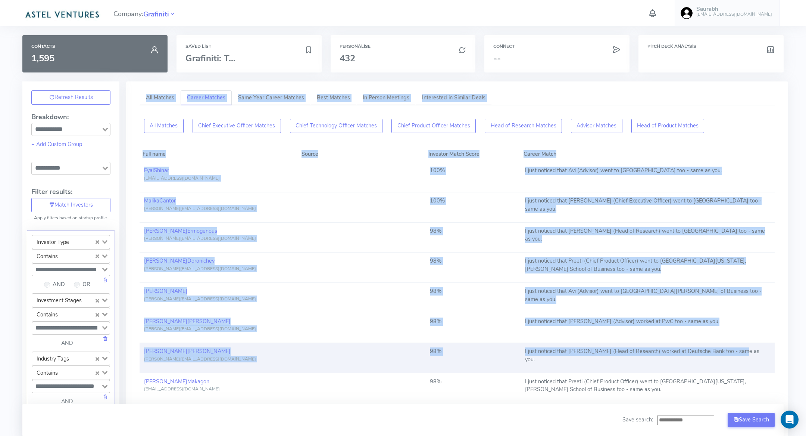
drag, startPoint x: 133, startPoint y: 84, endPoint x: 745, endPoint y: 358, distance: 671.3
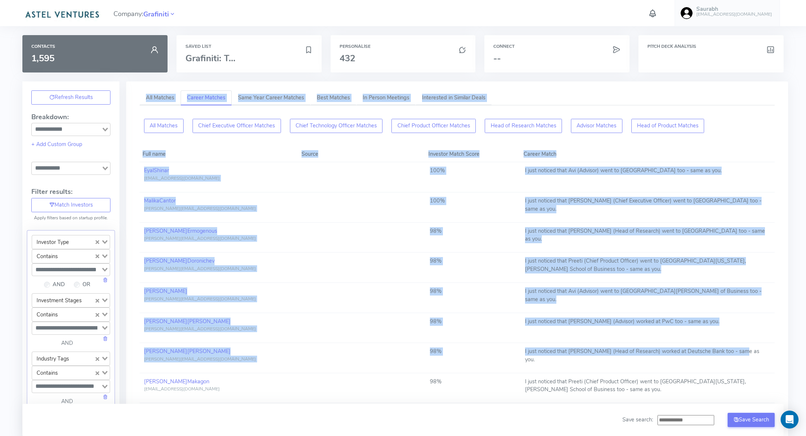
click at [694, 91] on ul "All Matches Career Matches Same Year Career Matches Best Matches In Person Meet…" at bounding box center [457, 97] width 635 height 15
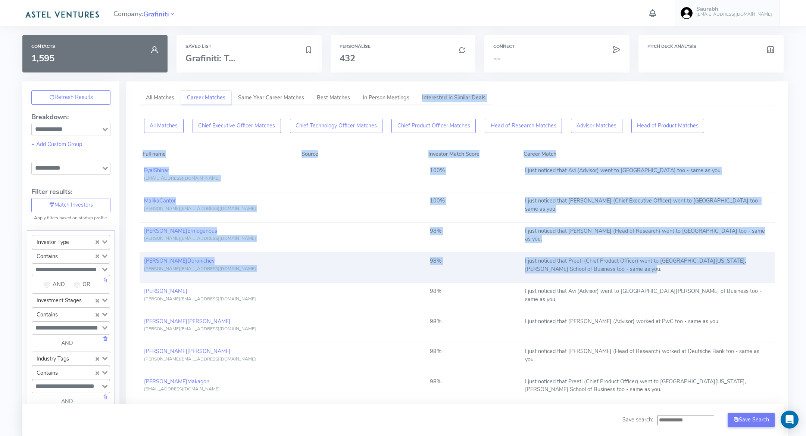
drag, startPoint x: 694, startPoint y: 91, endPoint x: 712, endPoint y: 271, distance: 181.3
